Goal: Task Accomplishment & Management: Use online tool/utility

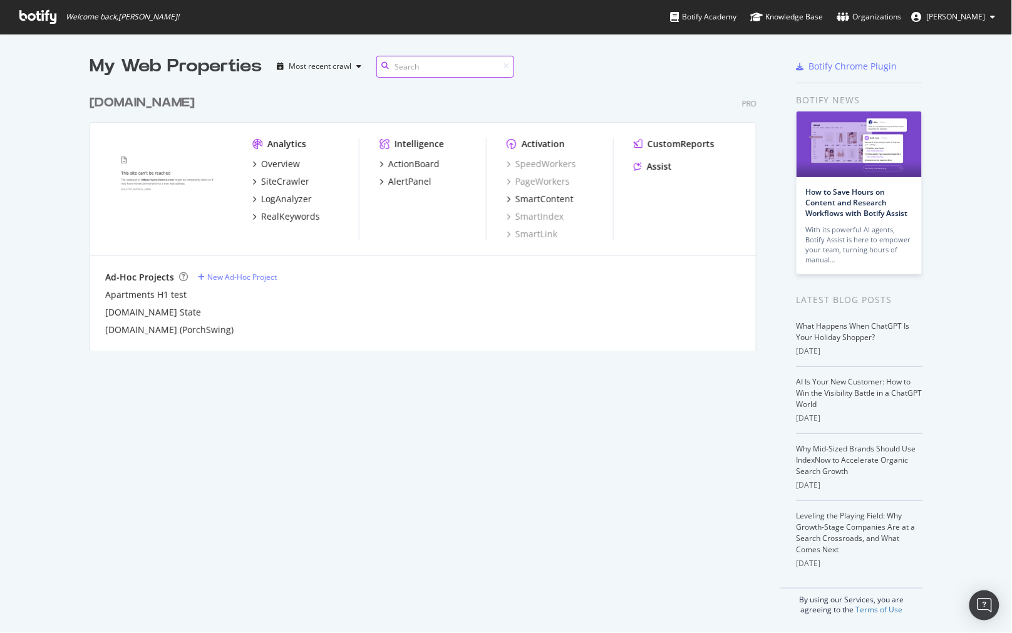
scroll to position [261, 666]
click at [282, 166] on div "Overview" at bounding box center [280, 164] width 39 height 13
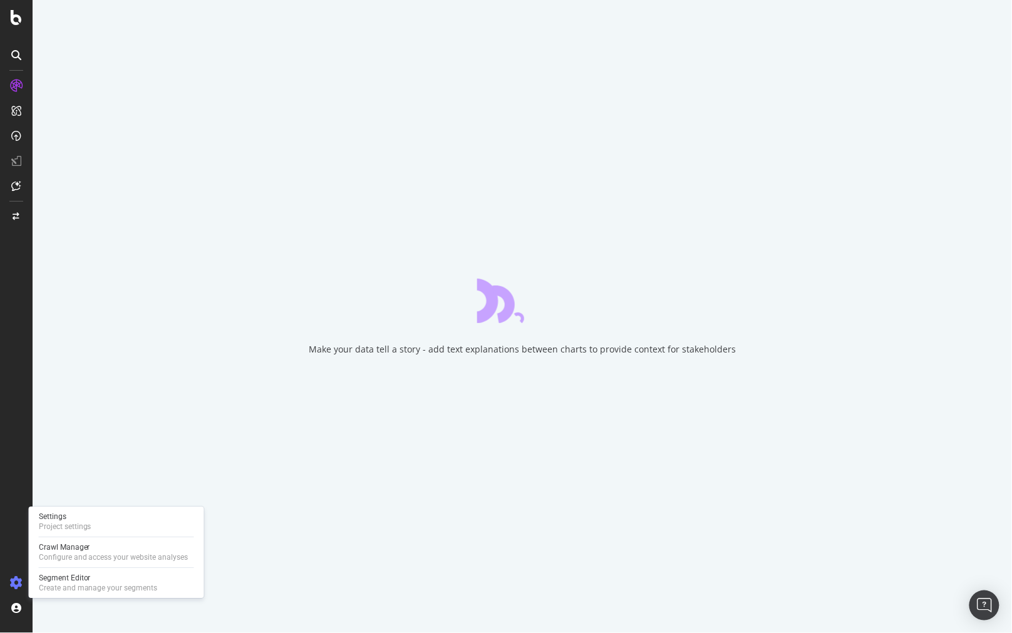
click at [21, 577] on icon at bounding box center [16, 583] width 13 height 13
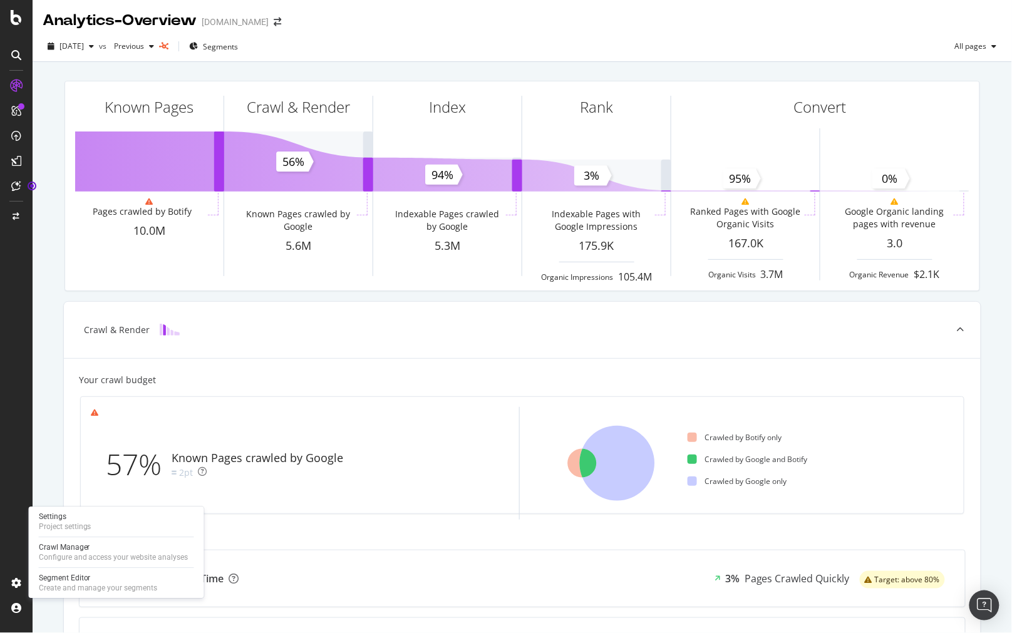
click at [53, 568] on div "Settings Project settings Crawl Manager Configure and access your website analy…" at bounding box center [116, 552] width 175 height 91
click at [54, 589] on div "Create and manage your segments" at bounding box center [98, 588] width 119 height 10
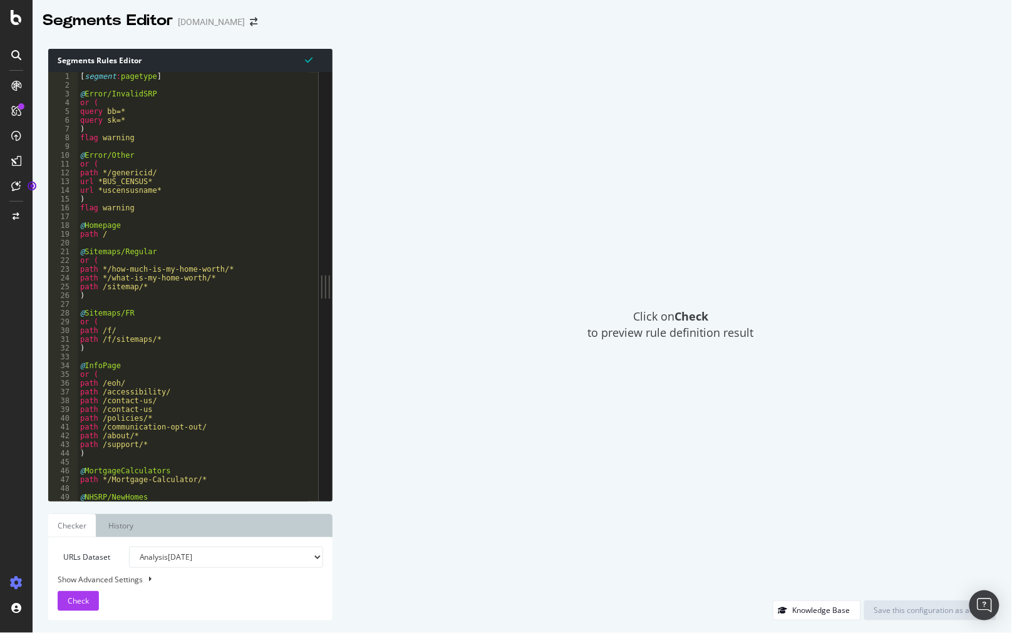
type textarea "@Error/InvalidSRP"
click at [264, 96] on div "[ segment : pagetype ] @ Error/InvalidSRP or ( query bb=* query sk=* ) flag war…" at bounding box center [204, 290] width 253 height 437
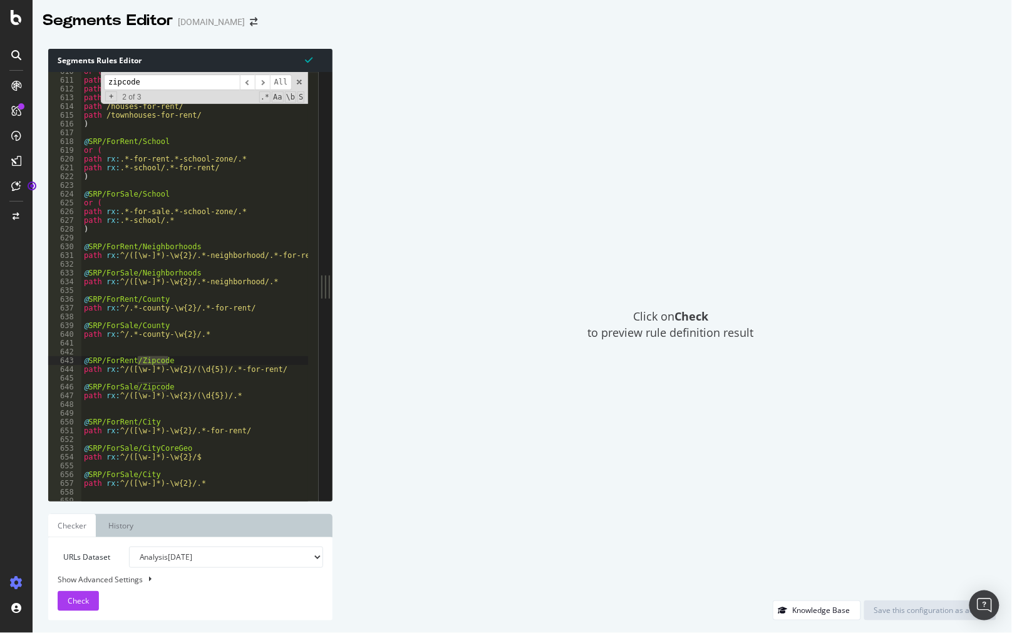
scroll to position [5429, 0]
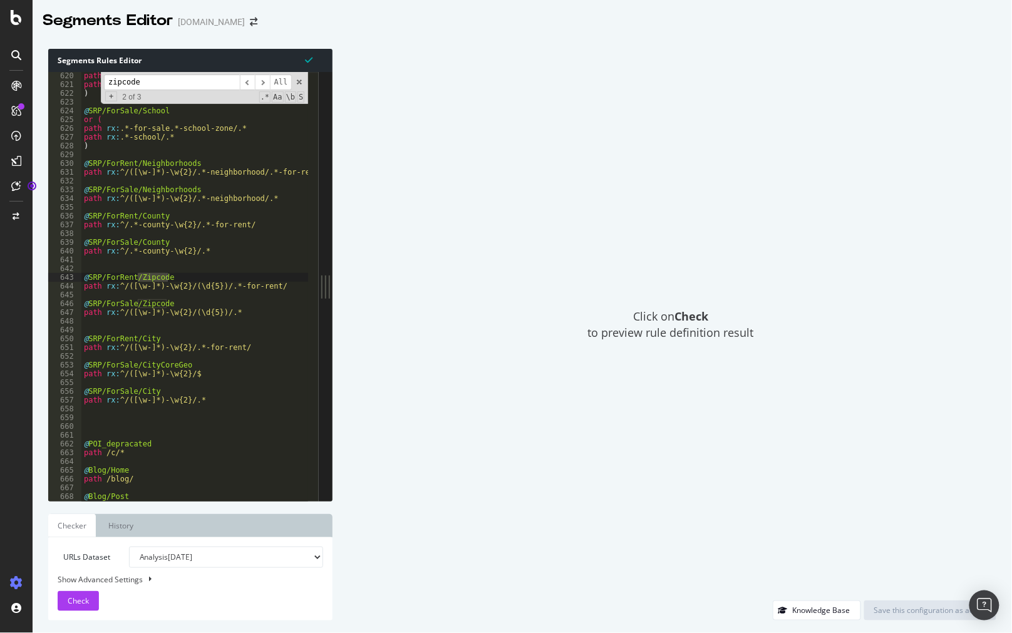
type input "zipcode"
drag, startPoint x: 909, startPoint y: 228, endPoint x: 879, endPoint y: 167, distance: 68.1
click at [909, 228] on div "Click on Check to preview rule definition result" at bounding box center [670, 325] width 651 height 552
drag, startPoint x: 867, startPoint y: 295, endPoint x: 836, endPoint y: 128, distance: 169.5
click at [867, 295] on div "Click on Check to preview rule definition result" at bounding box center [670, 325] width 651 height 552
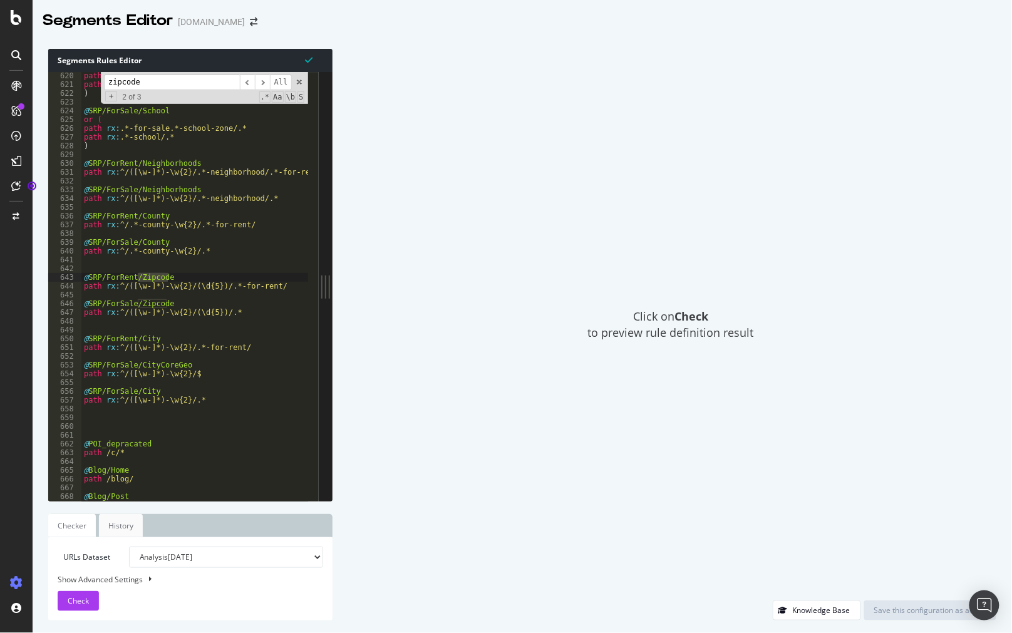
click at [133, 524] on link "History" at bounding box center [121, 525] width 44 height 23
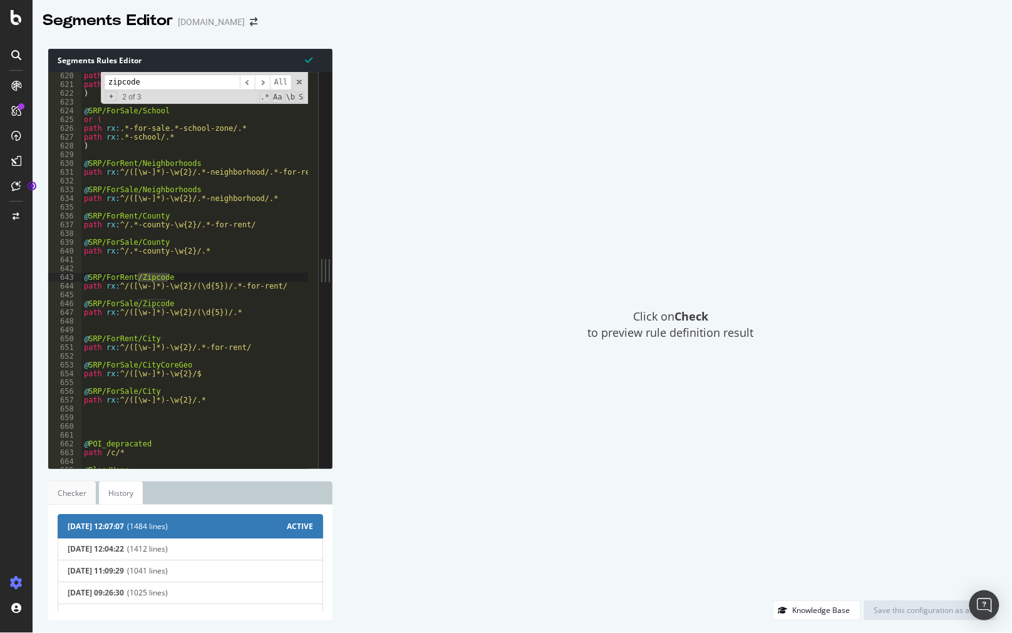
click at [71, 492] on link "Checker" at bounding box center [72, 493] width 48 height 23
